Goal: Task Accomplishment & Management: Complete application form

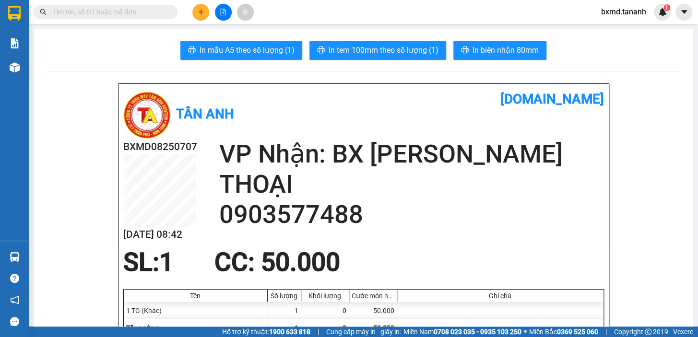
click at [199, 9] on icon "plus" at bounding box center [201, 12] width 7 height 7
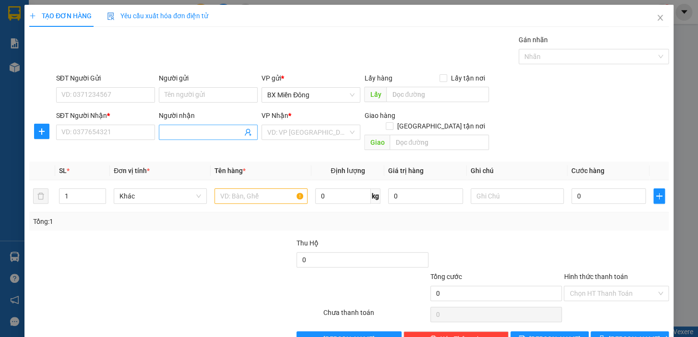
click at [183, 125] on span at bounding box center [208, 132] width 99 height 15
type input "SƠN"
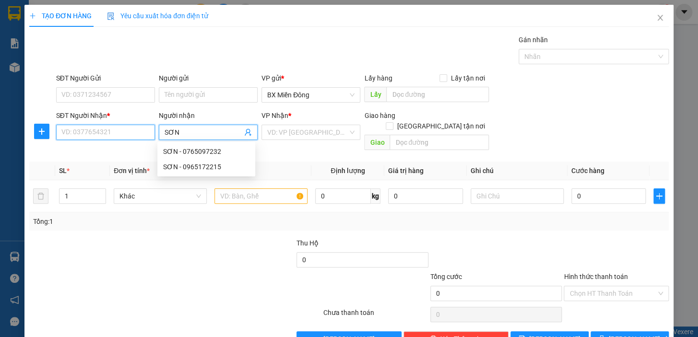
click at [77, 133] on input "SĐT Người Nhận *" at bounding box center [105, 132] width 99 height 15
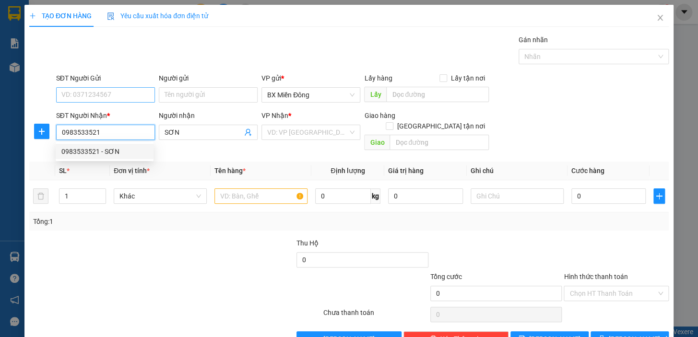
type input "0983533521"
click at [118, 97] on input "SĐT Người Gửi" at bounding box center [105, 94] width 99 height 15
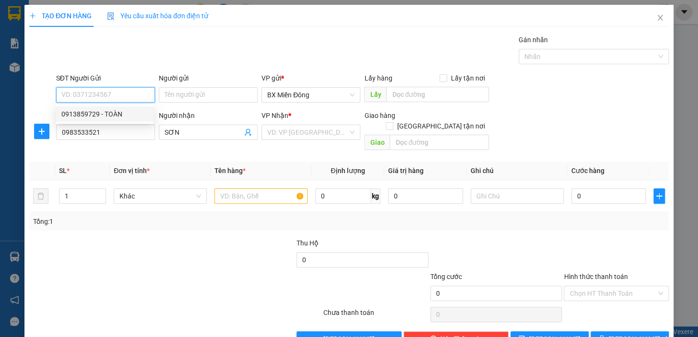
click at [114, 115] on div "0913859729 - TOÀN" at bounding box center [104, 114] width 86 height 11
type input "0913859729"
type input "TOÀN"
type input "50.000"
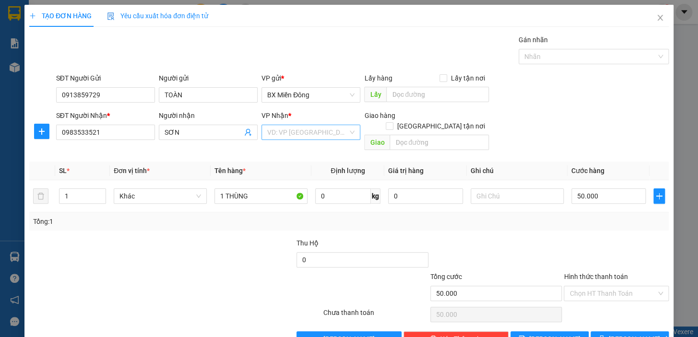
click at [312, 137] on input "search" at bounding box center [307, 132] width 81 height 14
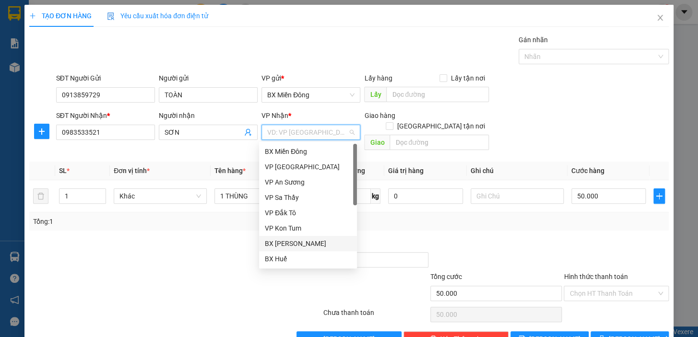
click at [311, 244] on div "BX [PERSON_NAME]" at bounding box center [308, 244] width 86 height 11
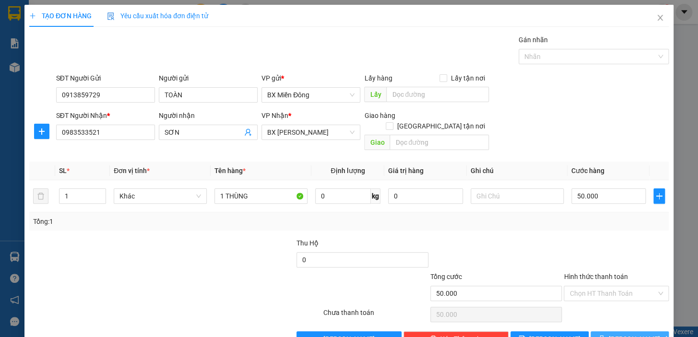
click at [624, 334] on span "[PERSON_NAME] và In" at bounding box center [642, 339] width 67 height 11
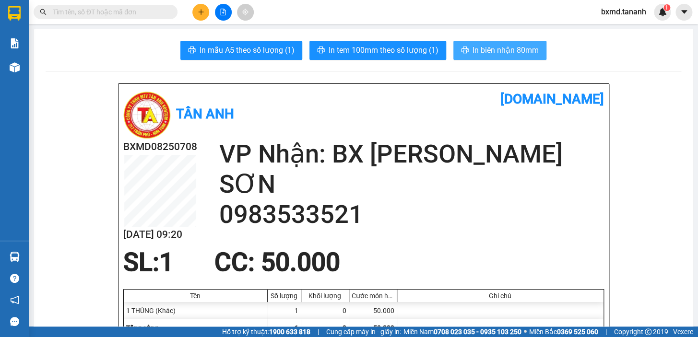
click at [501, 46] on span "In biên nhận 80mm" at bounding box center [506, 50] width 66 height 12
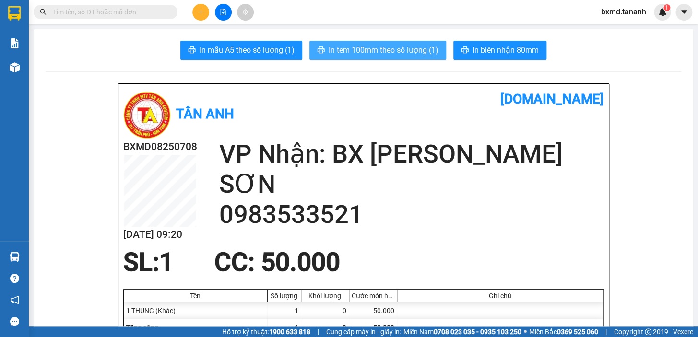
click at [418, 55] on span "In tem 100mm theo số lượng (1)" at bounding box center [384, 50] width 110 height 12
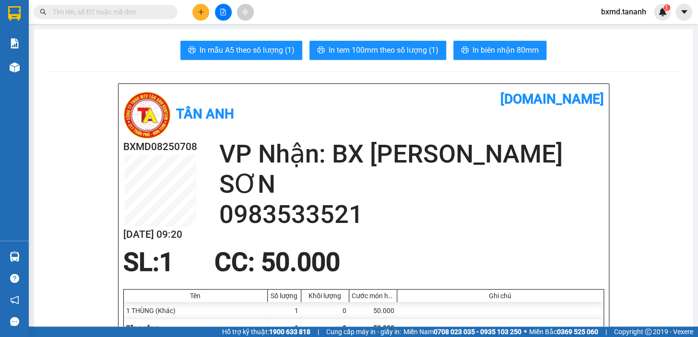
click at [196, 20] on div "Kết quả tìm kiếm ( 0 ) Bộ lọc No Data bxmd.tananh 1" at bounding box center [349, 12] width 698 height 24
click at [201, 15] on button at bounding box center [200, 12] width 17 height 17
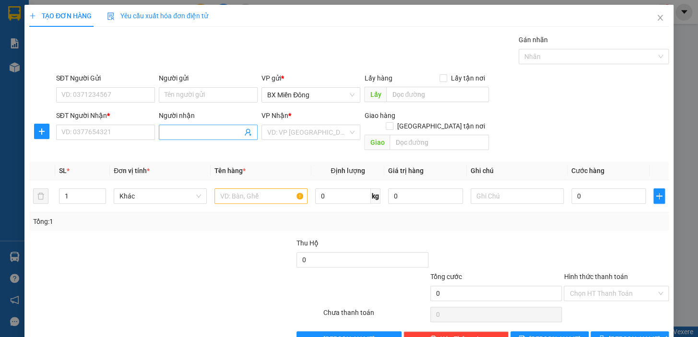
click at [217, 132] on input "Người nhận" at bounding box center [204, 132] width 78 height 11
type input "H"
type input "HOA THÔNG"
click at [196, 156] on div "HOA THÔNG - 0981086364" at bounding box center [206, 151] width 86 height 11
type input "0981086364"
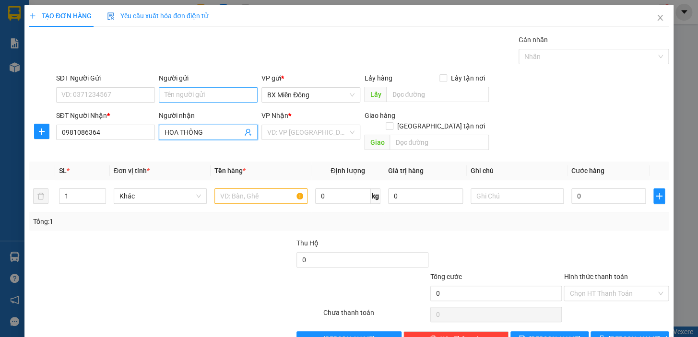
type input "HOA THÔNG"
click at [192, 88] on input "Người gửi" at bounding box center [208, 94] width 99 height 15
type input "NHÂM"
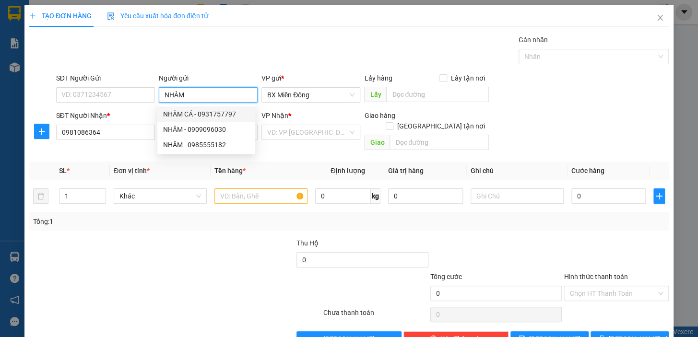
click at [206, 118] on div "NHÂM CÁ - 0931757797" at bounding box center [206, 114] width 86 height 11
type input "0931757797"
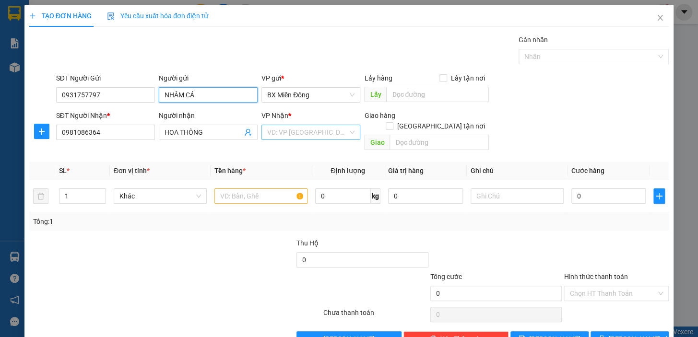
type input "NHÂM CÁ"
click at [292, 135] on input "search" at bounding box center [307, 132] width 81 height 14
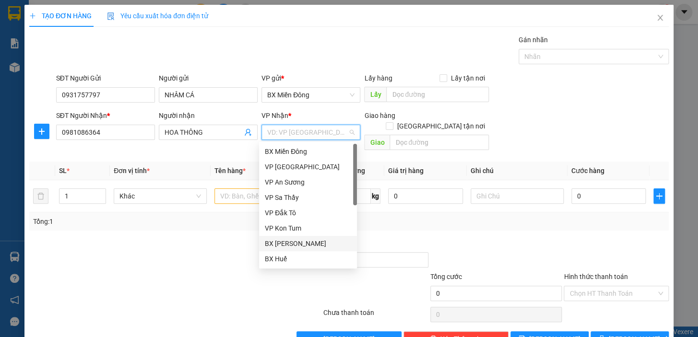
click at [308, 242] on div "BX [PERSON_NAME]" at bounding box center [308, 244] width 86 height 11
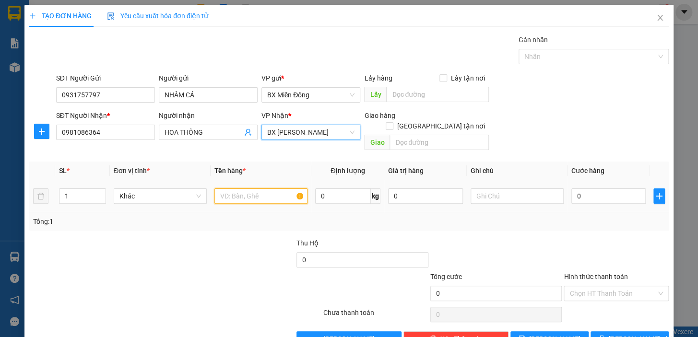
click at [257, 189] on input "text" at bounding box center [261, 196] width 93 height 15
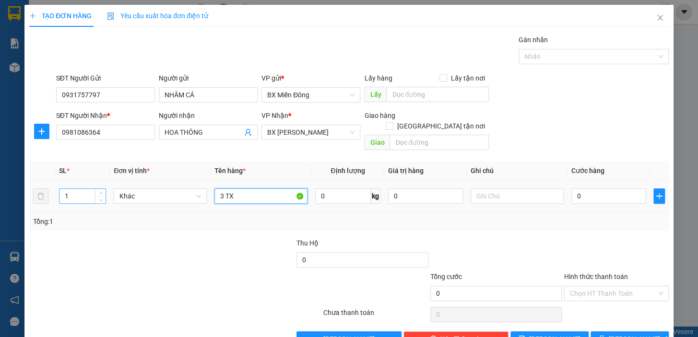
type input "3 TX"
click at [88, 189] on input "1" at bounding box center [83, 196] width 46 height 14
click at [572, 189] on input "0" at bounding box center [609, 196] width 75 height 15
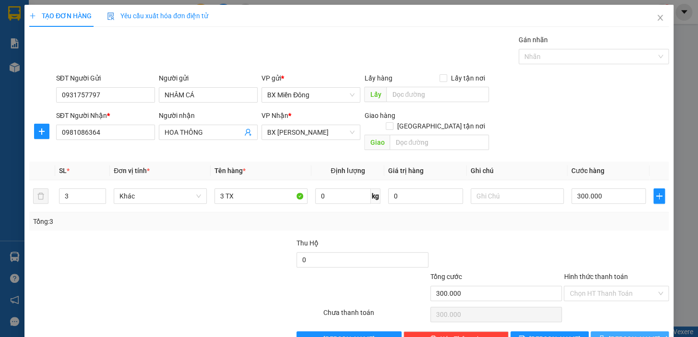
click at [619, 334] on span "[PERSON_NAME] và In" at bounding box center [642, 339] width 67 height 11
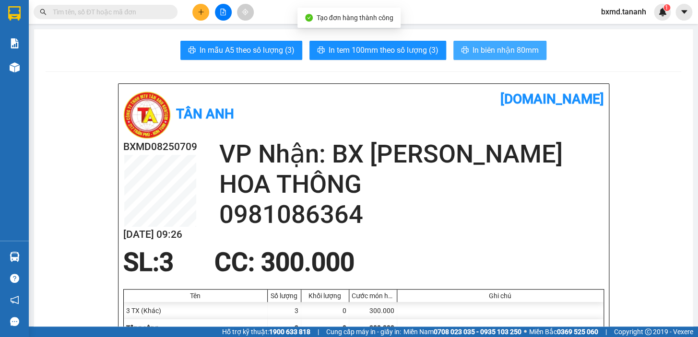
click at [491, 51] on span "In biên nhận 80mm" at bounding box center [506, 50] width 66 height 12
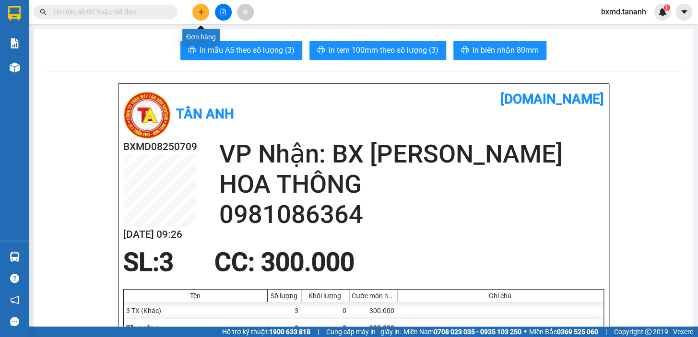
click at [204, 11] on button at bounding box center [200, 12] width 17 height 17
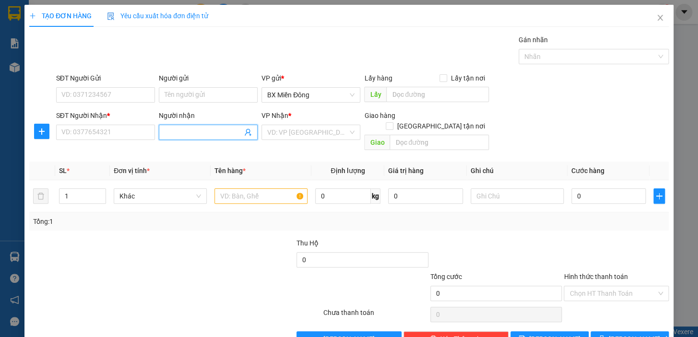
click at [215, 137] on input "Người nhận" at bounding box center [204, 132] width 78 height 11
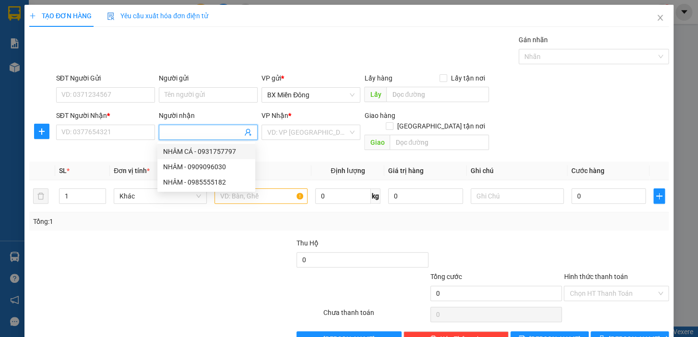
click at [185, 136] on input "Người nhận" at bounding box center [204, 132] width 78 height 11
type input "HUY"
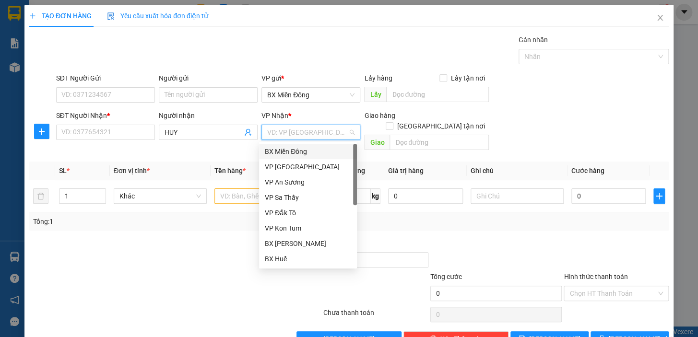
click at [137, 142] on div "SĐT Người Nhận * VD: 0377654321" at bounding box center [105, 127] width 99 height 34
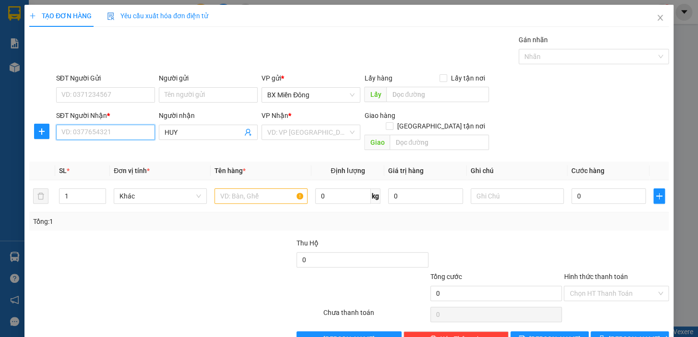
click at [136, 134] on input "SĐT Người Nhận *" at bounding box center [105, 132] width 99 height 15
type input "0964849549"
click at [119, 89] on input "SĐT Người Gửi" at bounding box center [105, 94] width 99 height 15
click at [74, 97] on input "07997685944" at bounding box center [105, 94] width 99 height 15
type input "0797685944"
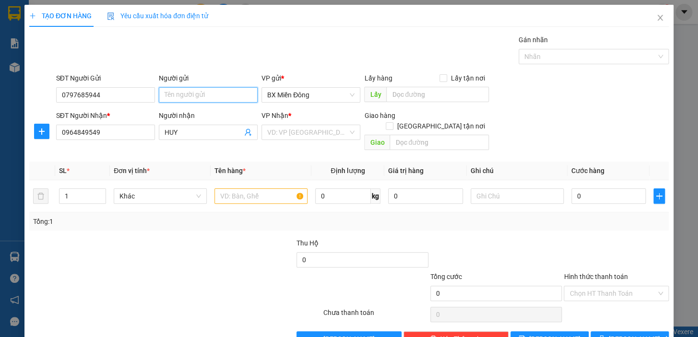
click at [173, 101] on input "Người gửi" at bounding box center [208, 94] width 99 height 15
type input "THUẬN"
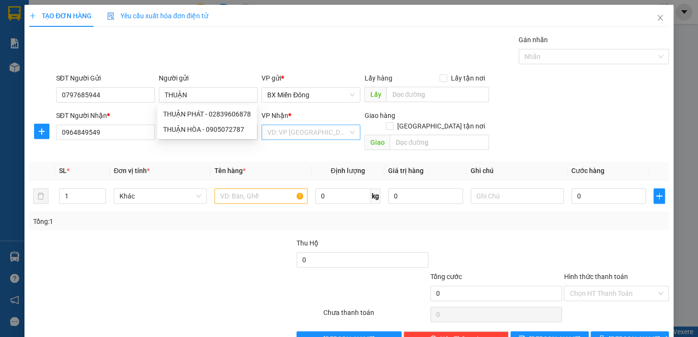
click at [292, 128] on input "search" at bounding box center [307, 132] width 81 height 14
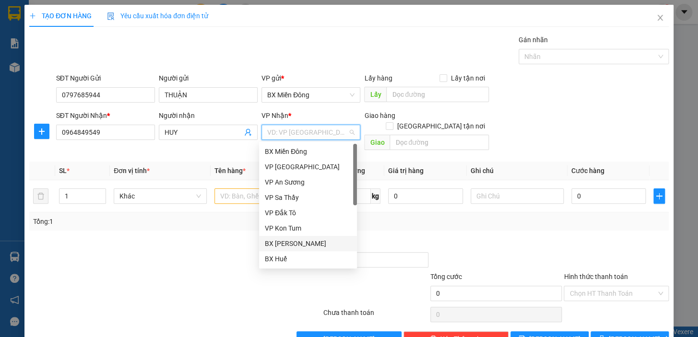
click at [320, 244] on div "BX [PERSON_NAME]" at bounding box center [308, 244] width 86 height 11
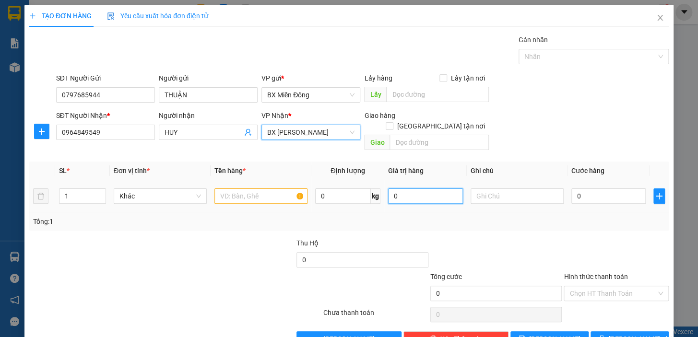
click at [414, 189] on input "0" at bounding box center [425, 196] width 75 height 15
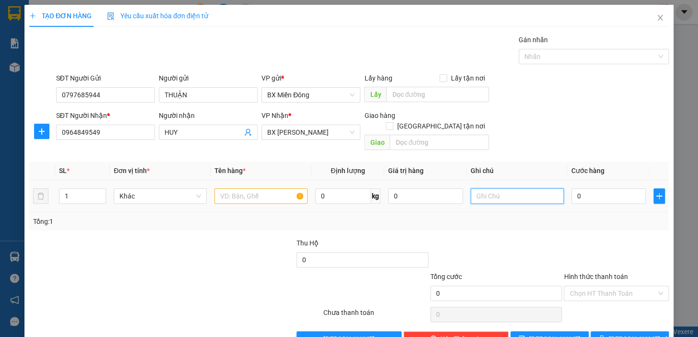
click at [526, 190] on input "text" at bounding box center [517, 196] width 93 height 15
type input "BÁNH XIN NHẸ TAY"
click at [268, 189] on input "text" at bounding box center [261, 196] width 93 height 15
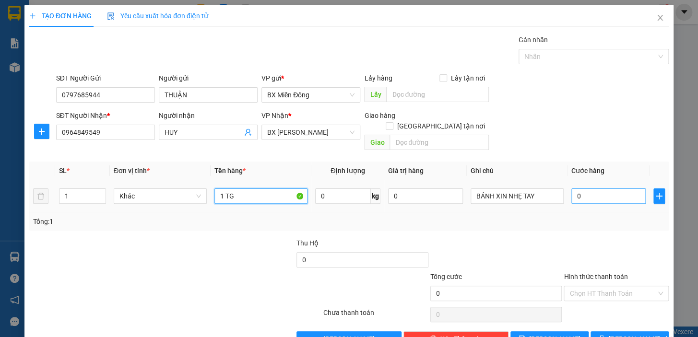
type input "1 TG"
click at [616, 190] on input "0" at bounding box center [609, 196] width 75 height 15
type input "5"
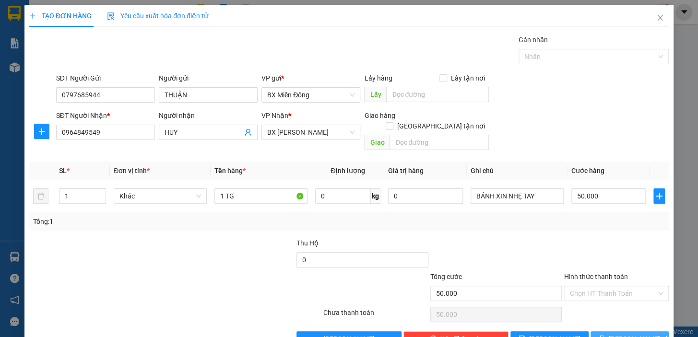
click at [624, 334] on span "[PERSON_NAME] và In" at bounding box center [642, 339] width 67 height 11
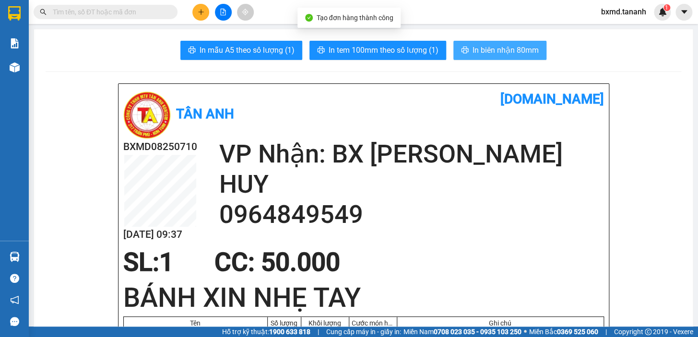
click at [484, 54] on span "In biên nhận 80mm" at bounding box center [506, 50] width 66 height 12
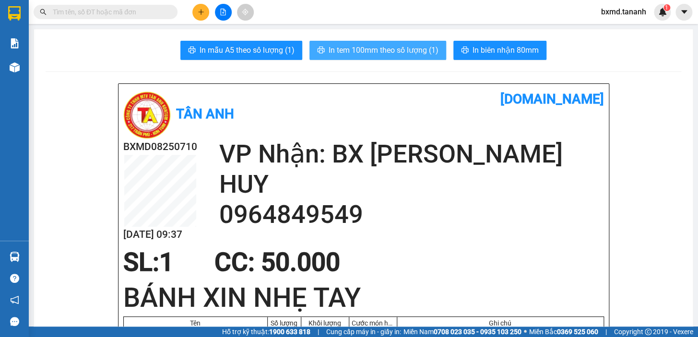
click at [415, 44] on span "In tem 100mm theo số lượng (1)" at bounding box center [384, 50] width 110 height 12
